Goal: Find specific page/section: Find specific page/section

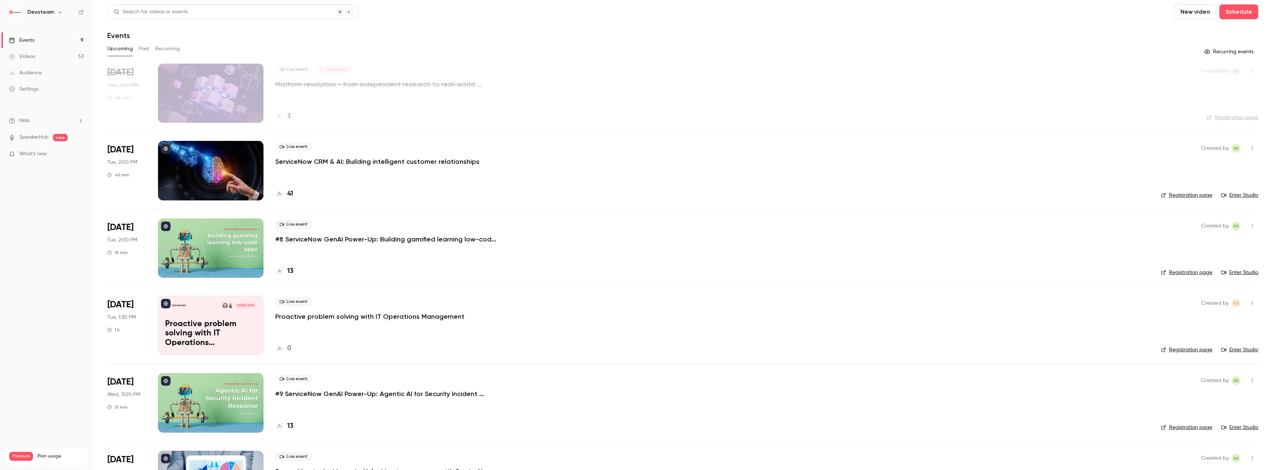
click at [144, 50] on button "Past" at bounding box center [144, 49] width 11 height 12
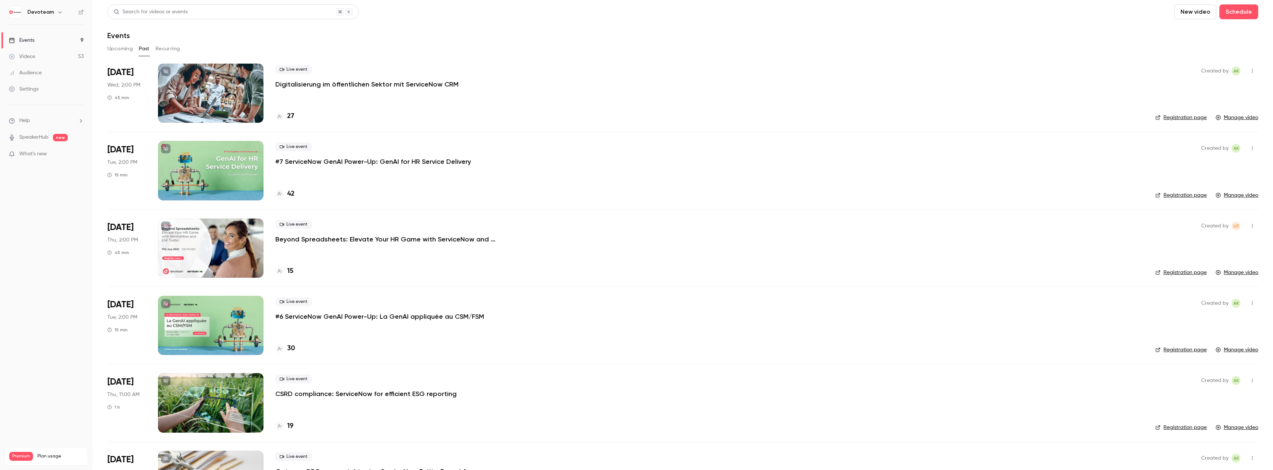
click at [286, 117] on div "27" at bounding box center [284, 116] width 19 height 10
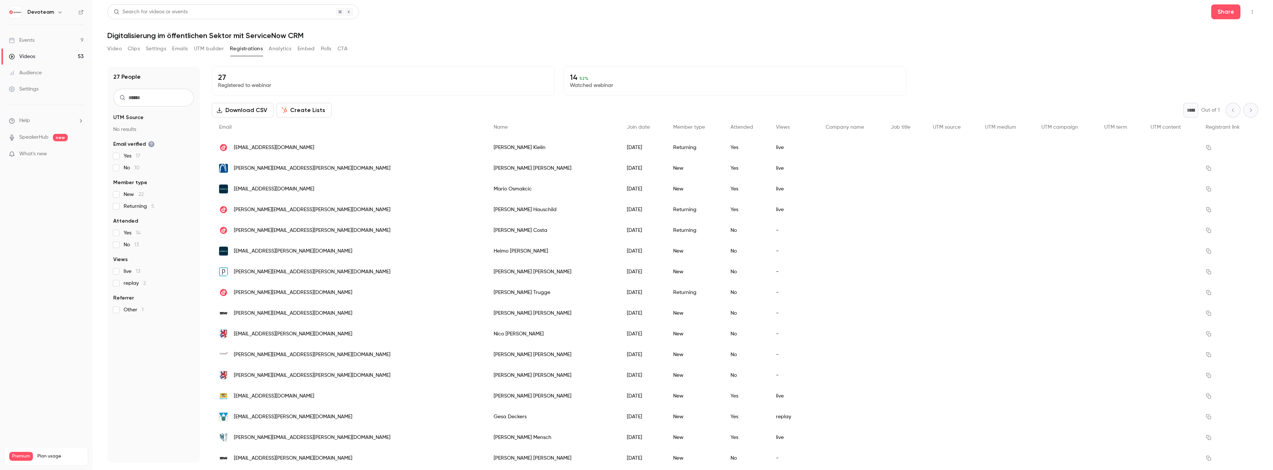
click at [181, 50] on button "Emails" at bounding box center [180, 49] width 16 height 12
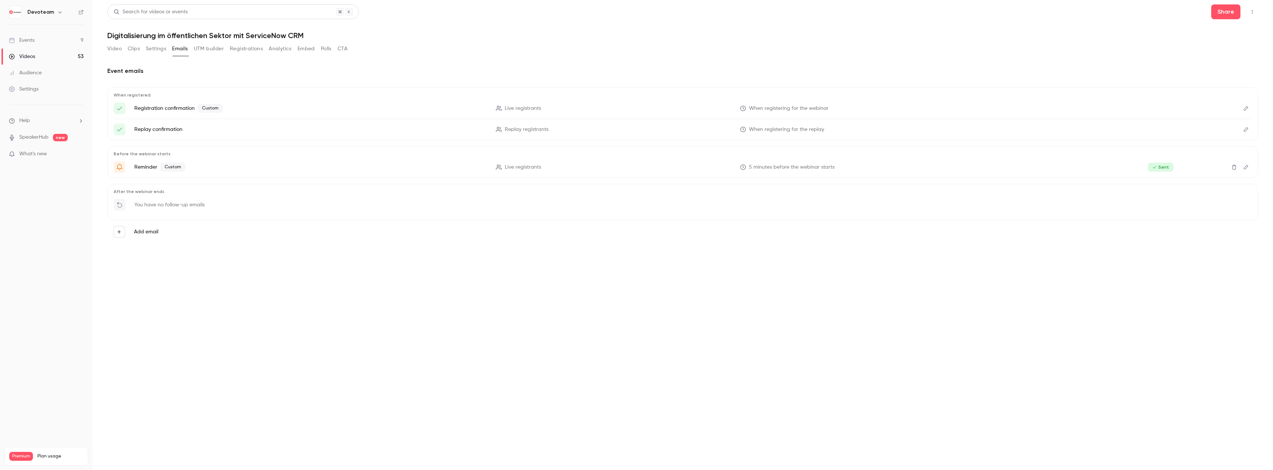
click at [118, 235] on button "Add email" at bounding box center [119, 232] width 12 height 12
click at [420, 318] on div at bounding box center [636, 235] width 1273 height 470
